Goal: Find specific page/section: Find specific page/section

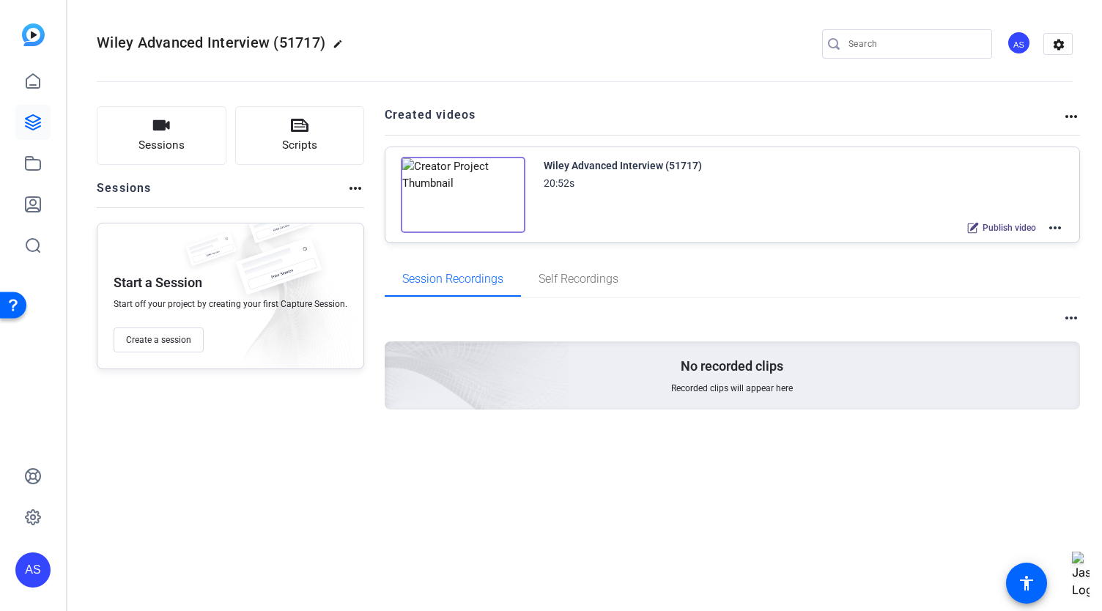
click at [465, 194] on img at bounding box center [463, 195] width 125 height 76
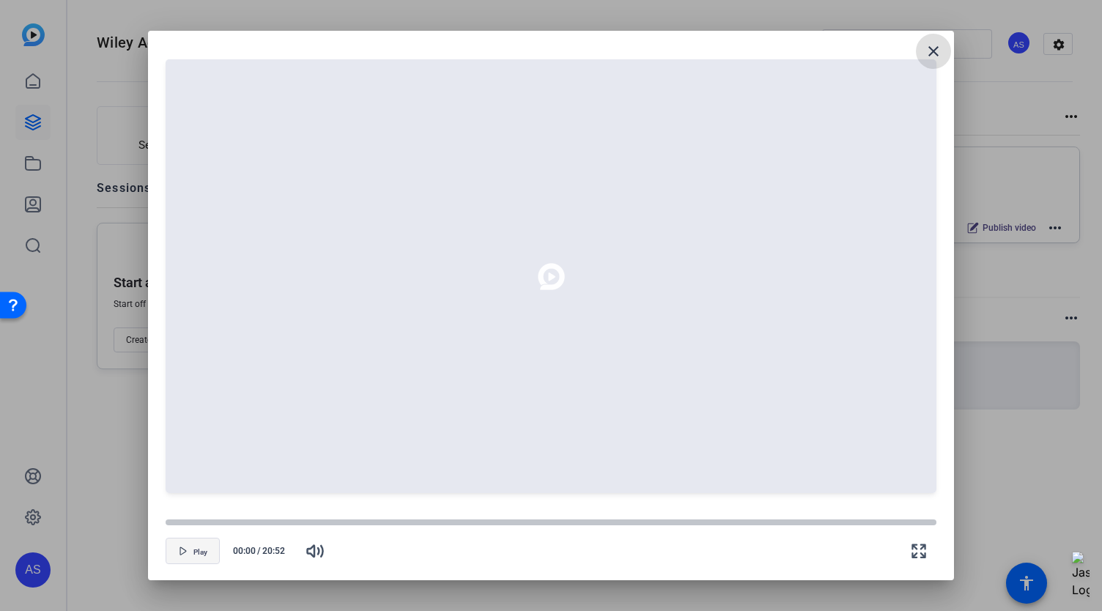
click at [195, 556] on span "button" at bounding box center [192, 550] width 53 height 35
click at [397, 275] on div at bounding box center [551, 276] width 771 height 434
click at [187, 553] on icon "button" at bounding box center [183, 551] width 9 height 9
click at [554, 278] on icon at bounding box center [551, 276] width 59 height 59
click at [554, 278] on icon at bounding box center [551, 276] width 10 height 10
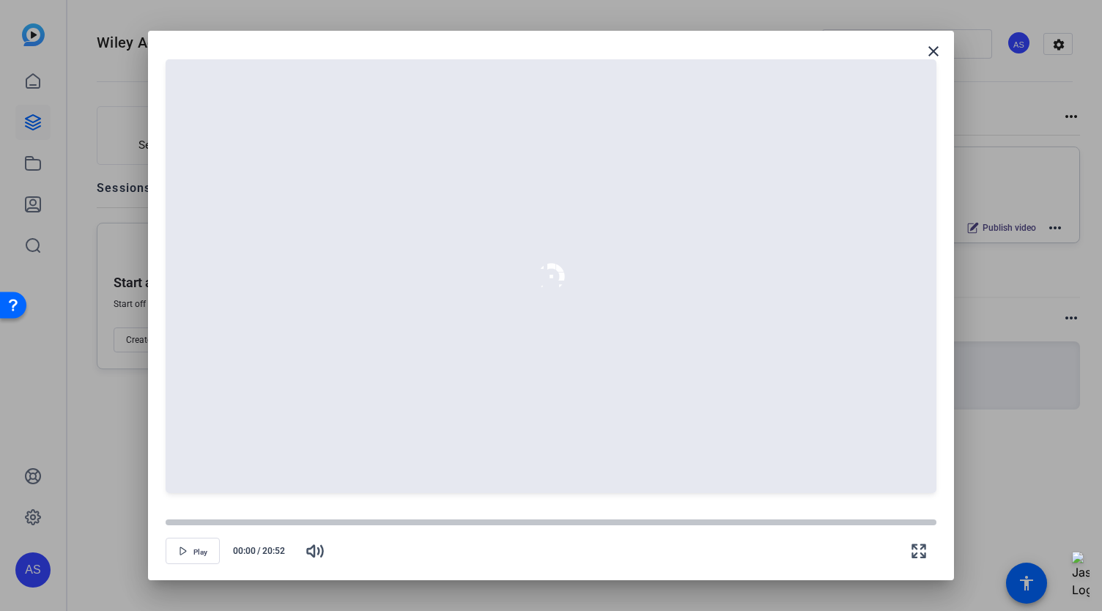
click at [554, 278] on icon at bounding box center [551, 276] width 59 height 59
drag, startPoint x: 169, startPoint y: 525, endPoint x: 196, endPoint y: 527, distance: 27.9
click at [196, 527] on div at bounding box center [196, 523] width 12 height 12
click at [190, 552] on span "button" at bounding box center [192, 550] width 53 height 35
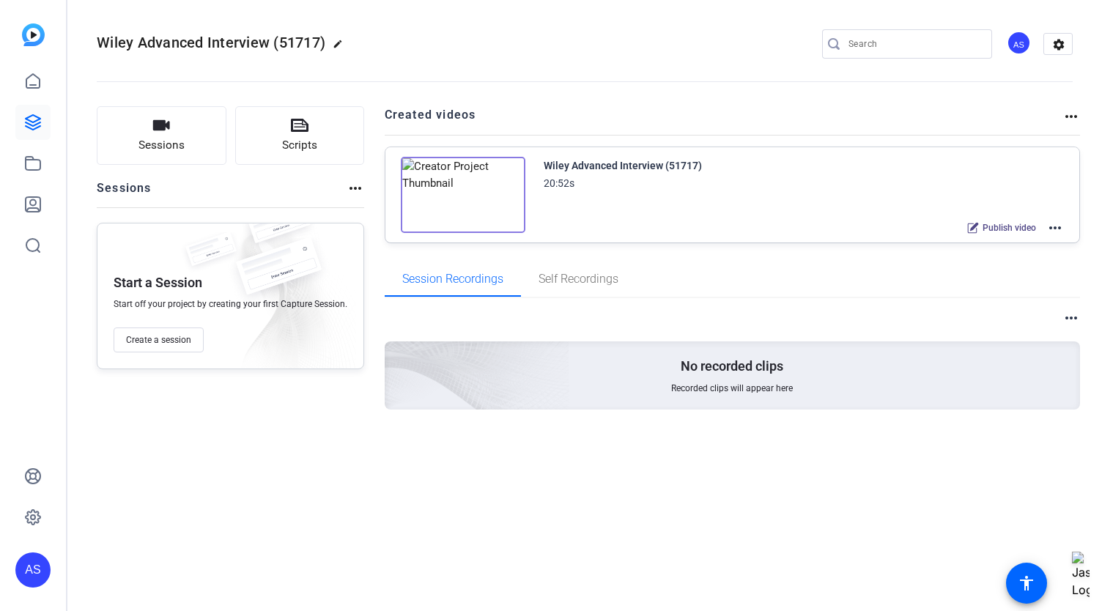
click at [438, 188] on img at bounding box center [463, 195] width 125 height 76
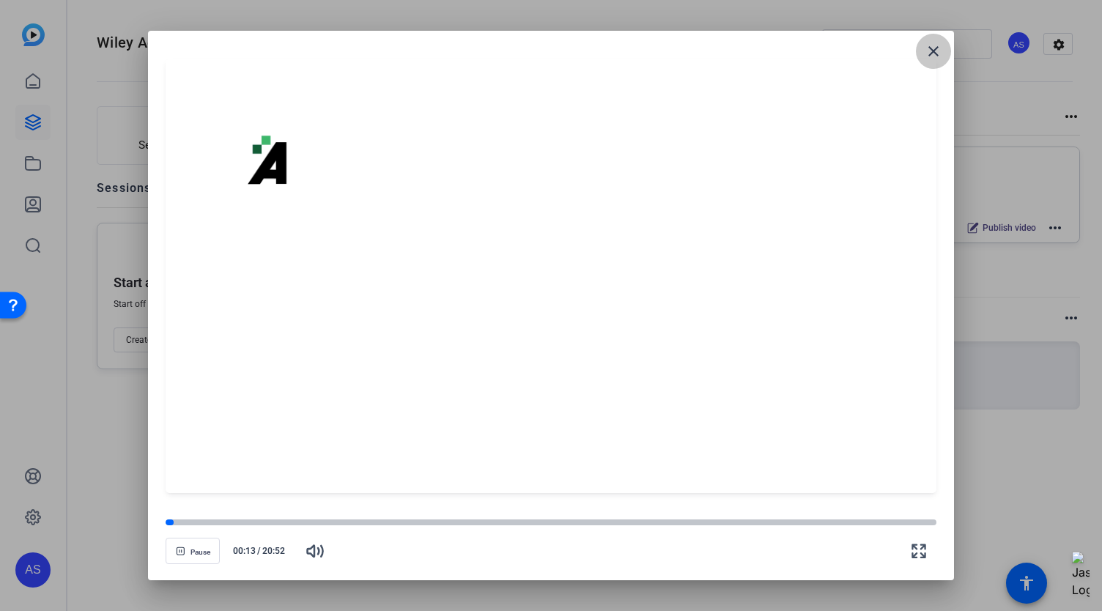
click at [926, 52] on mat-icon "close" at bounding box center [934, 51] width 18 height 18
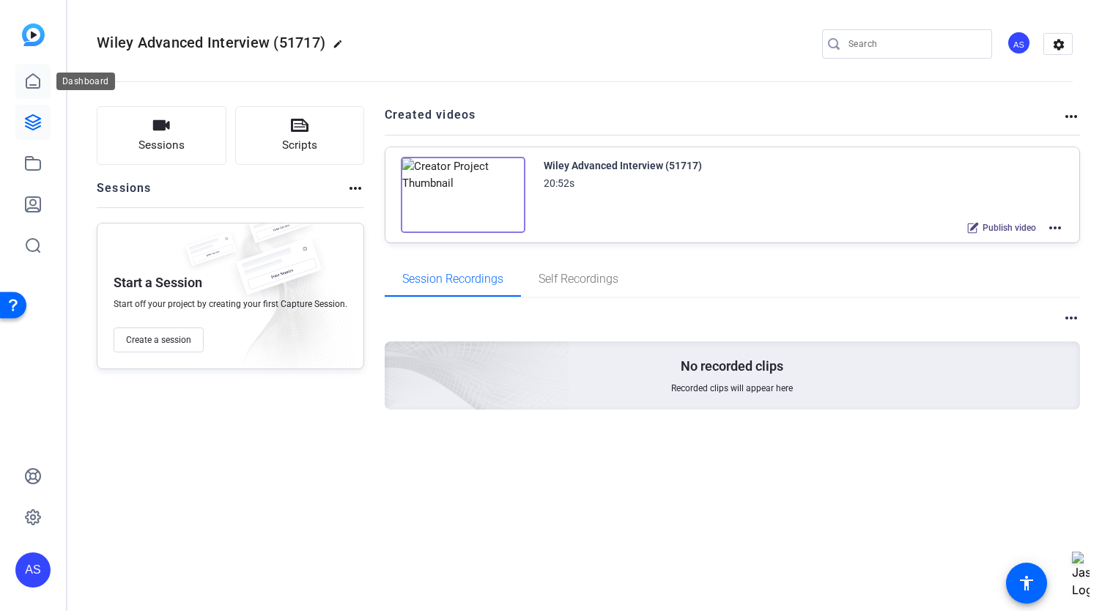
click at [38, 86] on icon at bounding box center [33, 82] width 18 height 18
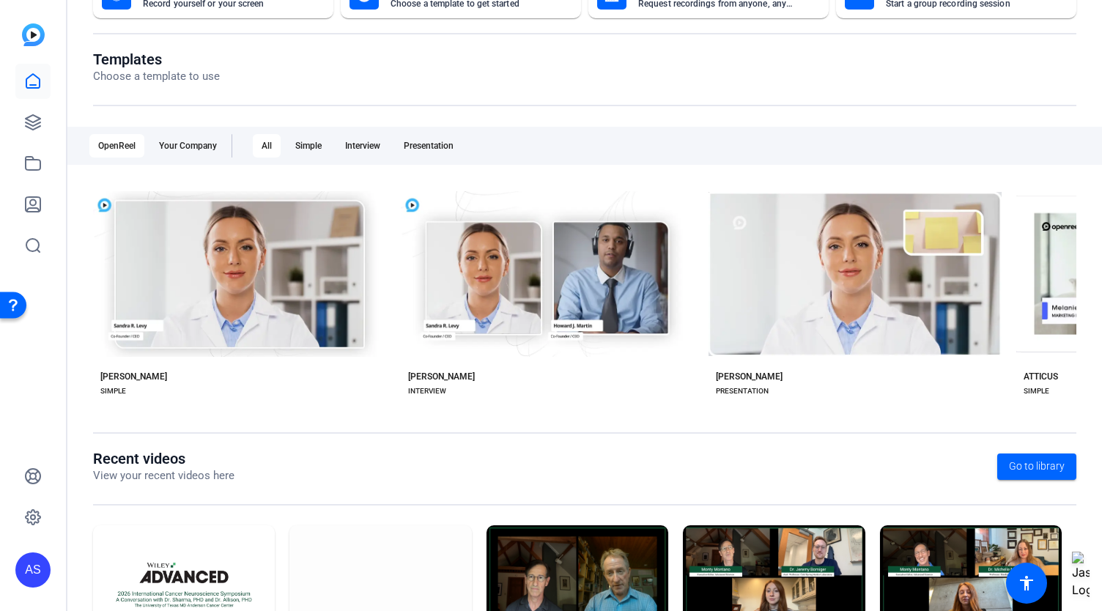
scroll to position [221, 0]
